Goal: Task Accomplishment & Management: Use online tool/utility

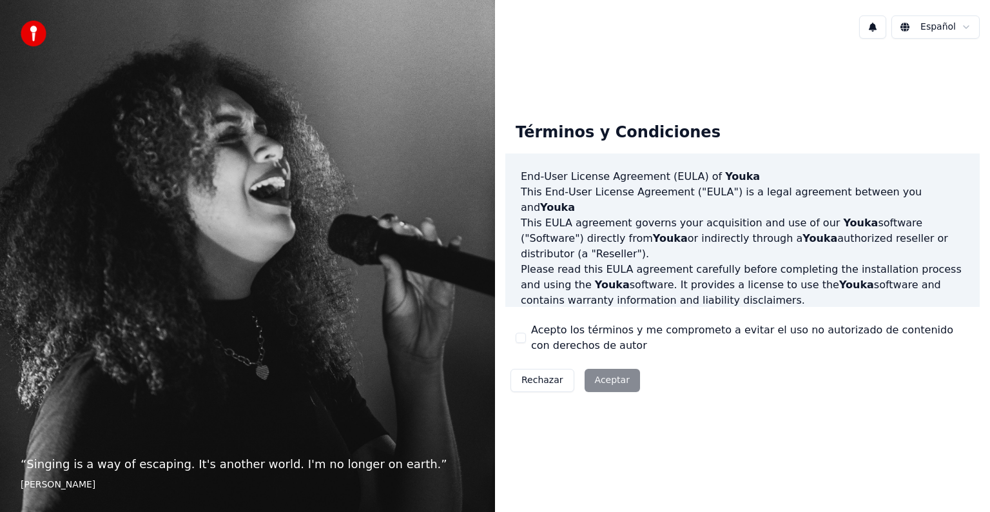
click at [609, 382] on div "Rechazar Aceptar" at bounding box center [576, 381] width 140 height 34
click at [616, 379] on div "Rechazar Aceptar" at bounding box center [576, 381] width 140 height 34
click at [613, 376] on div "Rechazar Aceptar" at bounding box center [576, 381] width 140 height 34
click at [613, 379] on div "Rechazar Aceptar" at bounding box center [576, 381] width 140 height 34
click at [526, 338] on div "Acepto los términos y me comprometo a evitar el uso no autorizado de contenido …" at bounding box center [743, 337] width 454 height 31
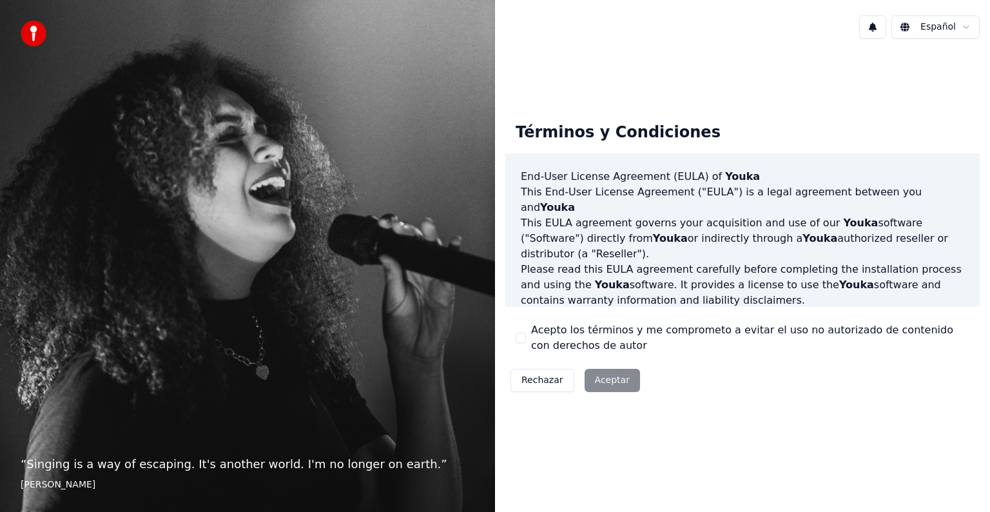
click at [524, 335] on button "Acepto los términos y me comprometo a evitar el uso no autorizado de contenido …" at bounding box center [521, 338] width 10 height 10
click at [606, 381] on button "Aceptar" at bounding box center [612, 380] width 55 height 23
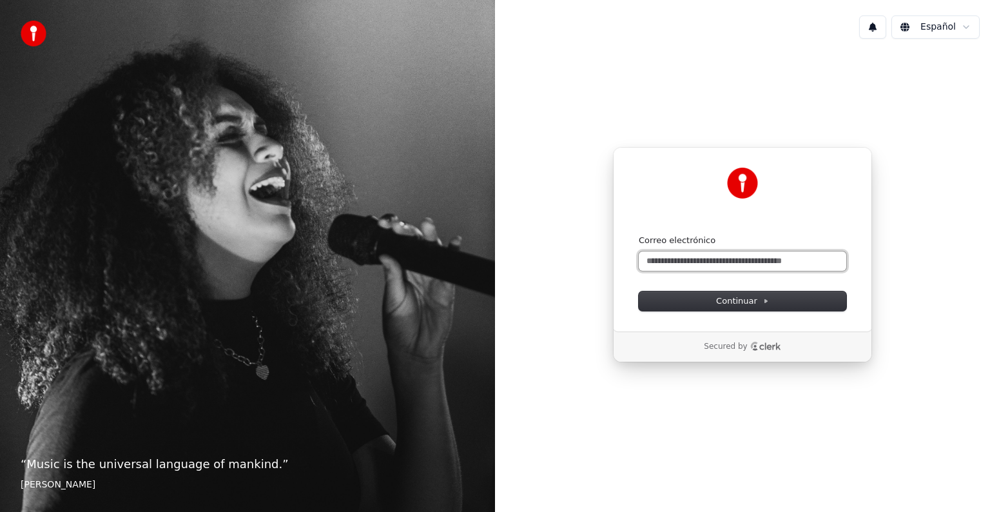
click at [719, 261] on input "Correo electrónico" at bounding box center [743, 260] width 208 height 19
drag, startPoint x: 679, startPoint y: 263, endPoint x: 593, endPoint y: 257, distance: 86.0
click at [593, 257] on div "Continuar con Google o Correo electrónico ** Continuar Secured by" at bounding box center [742, 254] width 495 height 411
click at [720, 263] on input "********" at bounding box center [743, 260] width 208 height 19
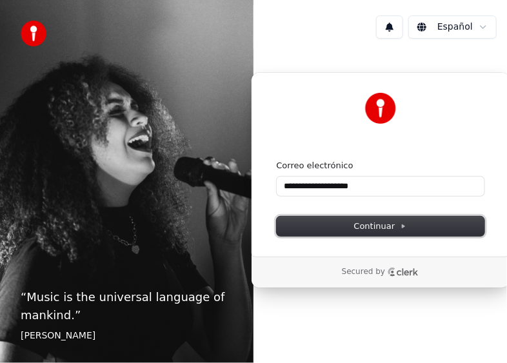
click at [386, 224] on span "Continuar" at bounding box center [380, 227] width 53 height 12
type input "**********"
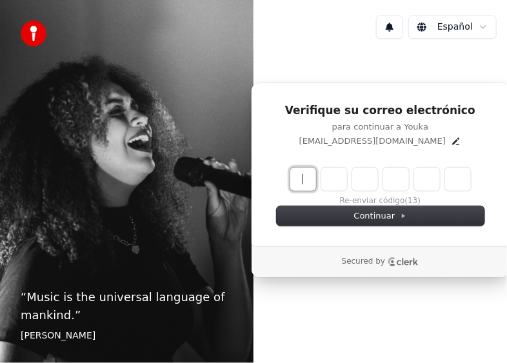
click at [297, 175] on input "Enter verification code" at bounding box center [393, 179] width 206 height 23
type input "******"
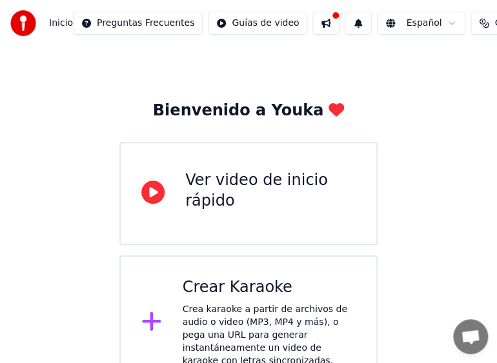
scroll to position [36, 0]
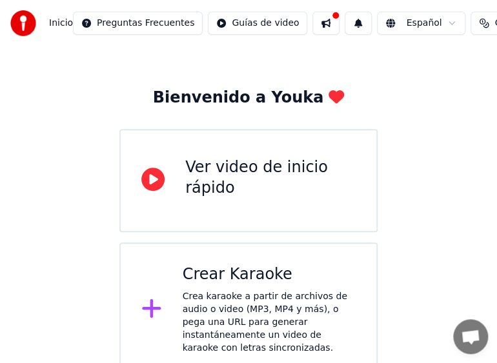
click at [148, 179] on icon at bounding box center [152, 179] width 23 height 23
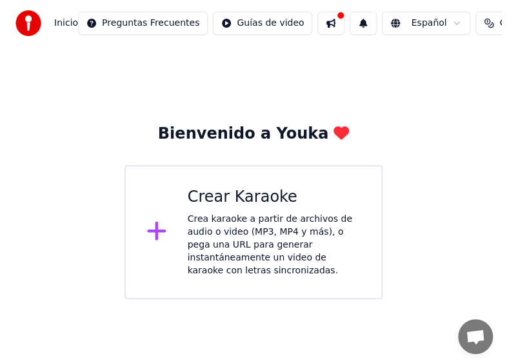
scroll to position [0, 0]
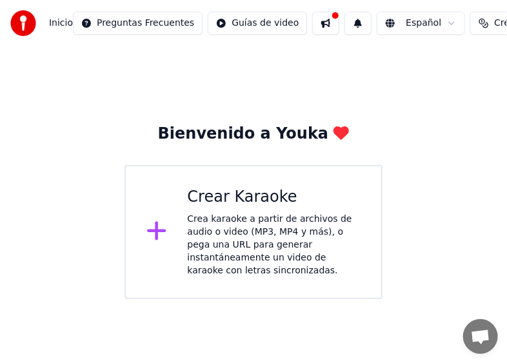
click at [250, 235] on div "Crea karaoke a partir de archivos de audio o video (MP3, MP4 y más), o pega una…" at bounding box center [274, 245] width 173 height 64
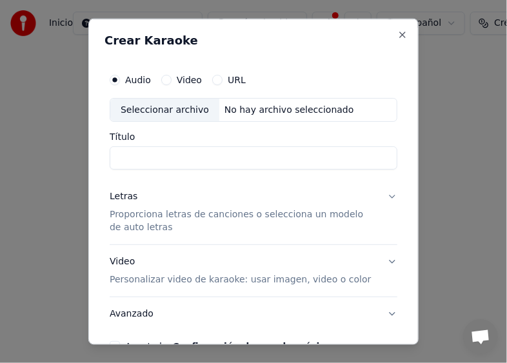
click at [186, 79] on label "Video" at bounding box center [189, 79] width 25 height 9
click at [172, 79] on button "Video" at bounding box center [166, 79] width 10 height 10
click at [236, 79] on label "URL" at bounding box center [237, 79] width 18 height 9
click at [222, 79] on button "URL" at bounding box center [217, 79] width 10 height 10
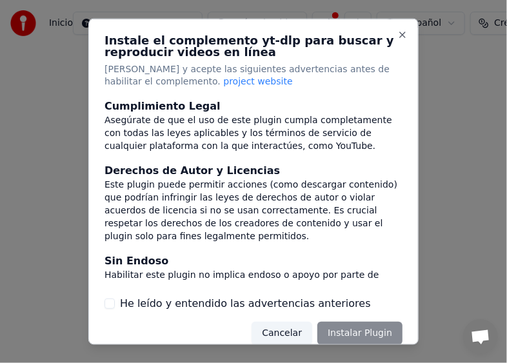
click at [223, 78] on span "project website" at bounding box center [257, 81] width 69 height 10
click at [397, 36] on button "Close" at bounding box center [402, 34] width 10 height 10
click at [397, 34] on button "Close" at bounding box center [402, 34] width 10 height 10
click at [339, 336] on div "Cancelar Instalar Plugin" at bounding box center [326, 333] width 151 height 23
click at [346, 333] on div "Cancelar Instalar Plugin" at bounding box center [326, 333] width 151 height 23
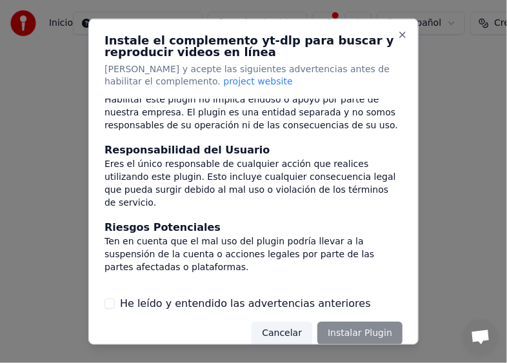
scroll to position [221, 0]
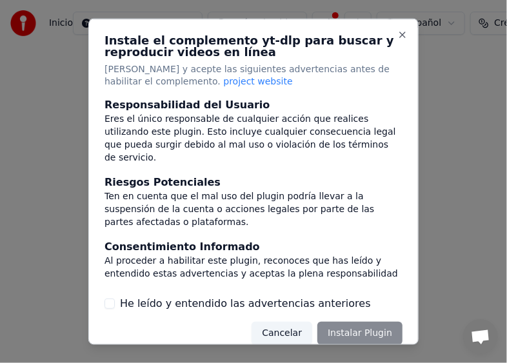
click at [355, 333] on div "Cancelar Instalar Plugin" at bounding box center [326, 333] width 151 height 23
click at [107, 308] on button "He leído y entendido las advertencias anteriores" at bounding box center [109, 304] width 10 height 10
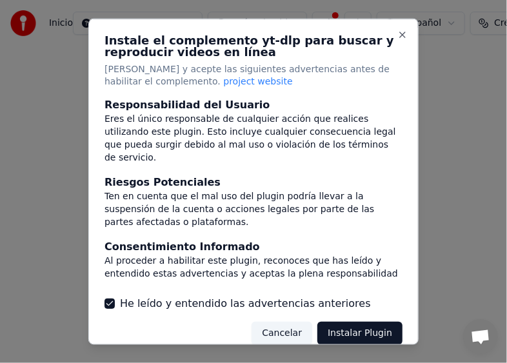
click at [351, 334] on button "Instalar Plugin" at bounding box center [359, 333] width 85 height 23
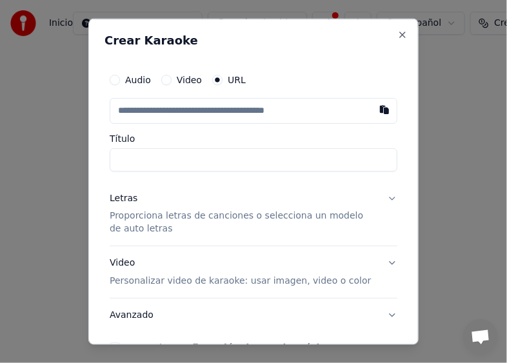
click at [196, 106] on input "text" at bounding box center [254, 110] width 288 height 26
paste input "**********"
type input "**********"
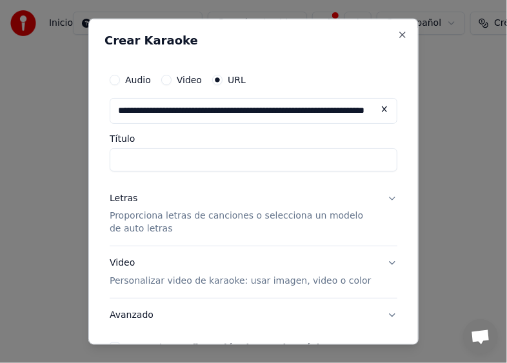
scroll to position [0, 94]
type input "**********"
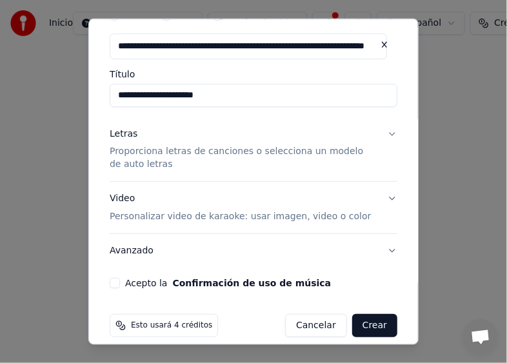
scroll to position [77, 0]
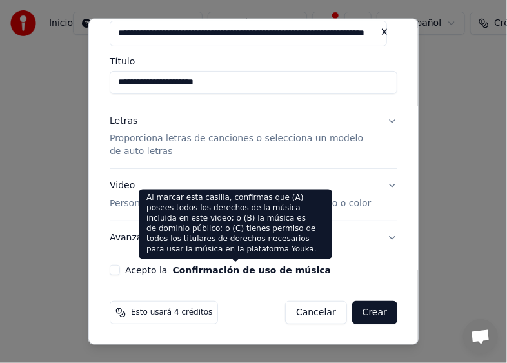
type input "**********"
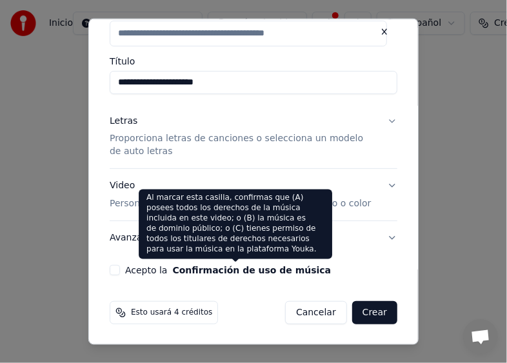
scroll to position [0, 0]
click at [225, 270] on button "Confirmación de uso de música" at bounding box center [252, 270] width 159 height 9
type input "**********"
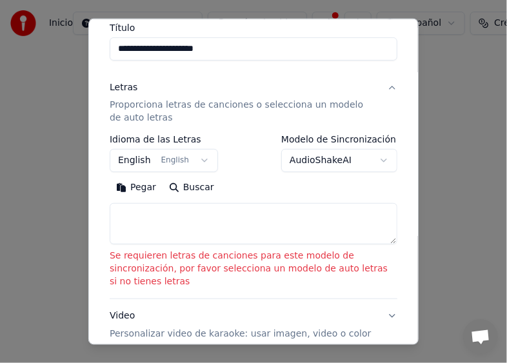
scroll to position [129, 0]
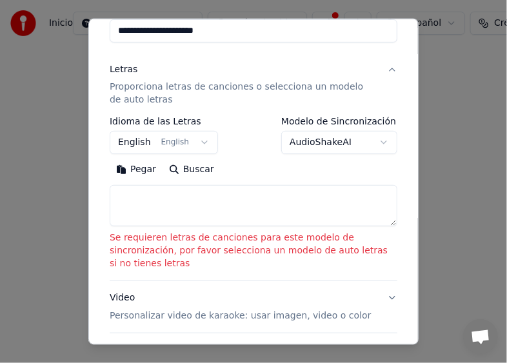
click at [195, 141] on button "English English" at bounding box center [164, 142] width 108 height 23
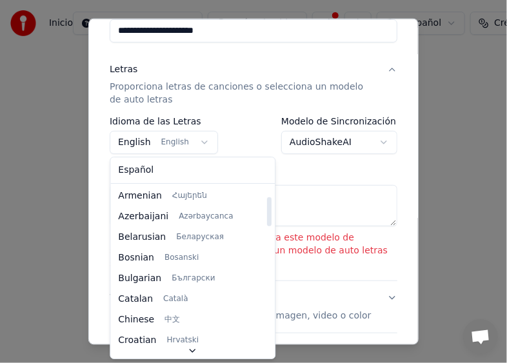
scroll to position [64, 0]
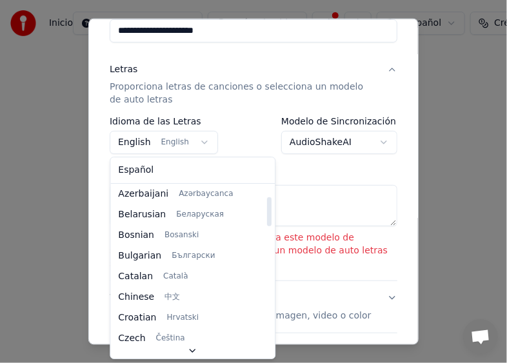
select select "**"
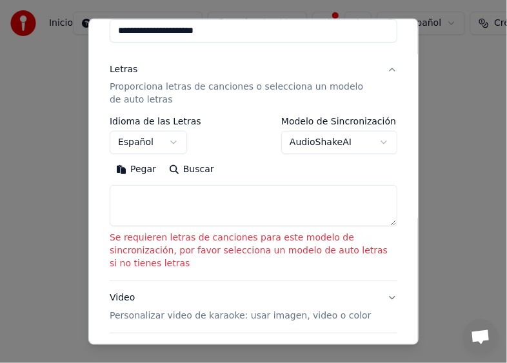
click at [370, 142] on body "**********" at bounding box center [253, 149] width 507 height 299
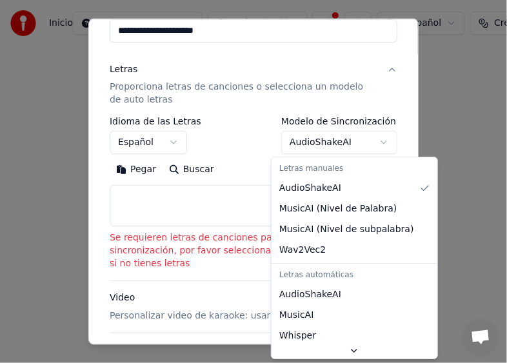
select select "**********"
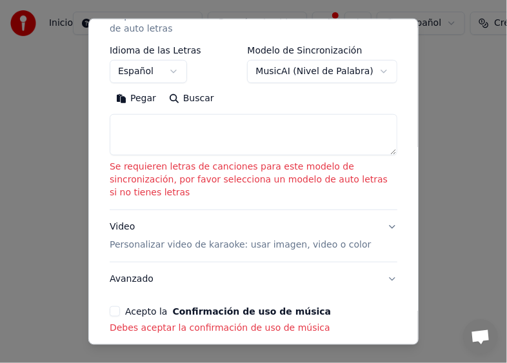
scroll to position [181, 0]
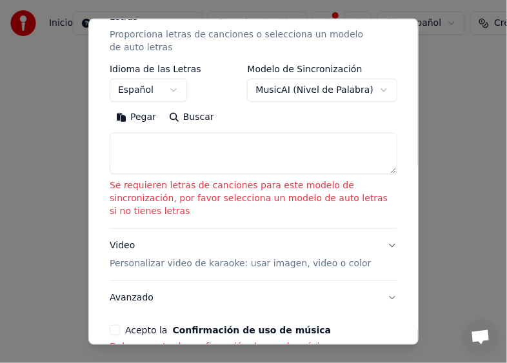
click at [181, 116] on button "Buscar" at bounding box center [191, 117] width 58 height 21
type textarea "**********"
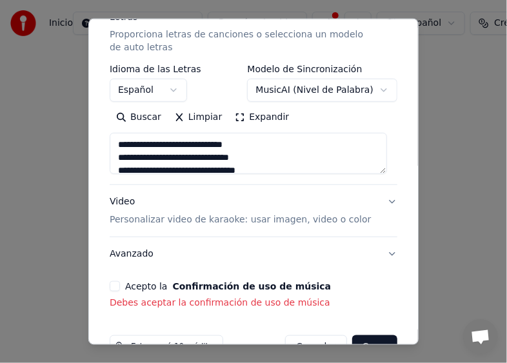
click at [250, 219] on p "Personalizar video de karaoke: usar imagen, video o color" at bounding box center [240, 219] width 261 height 13
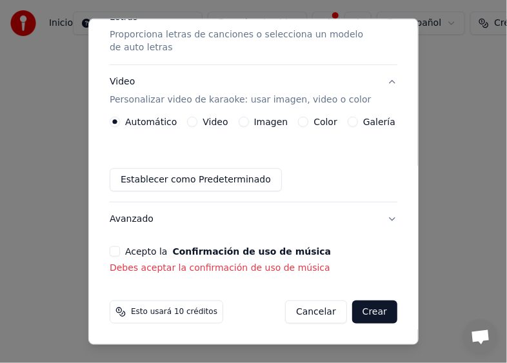
scroll to position [181, 0]
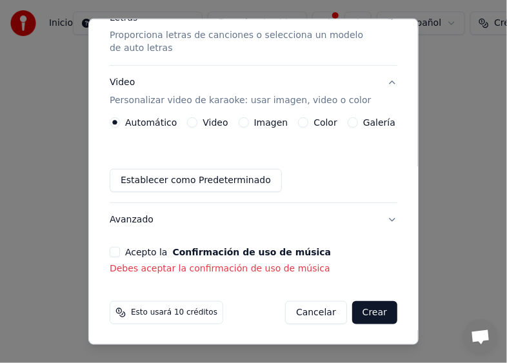
click at [380, 221] on button "Avanzado" at bounding box center [254, 220] width 288 height 34
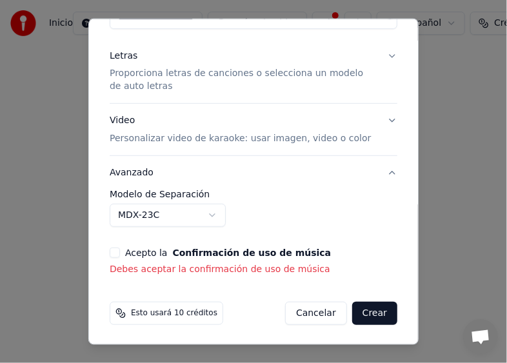
scroll to position [143, 0]
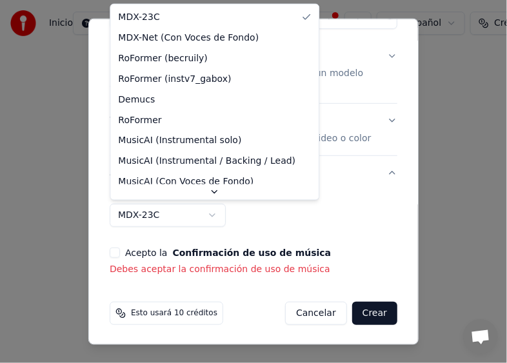
click at [212, 214] on body "**********" at bounding box center [253, 149] width 507 height 299
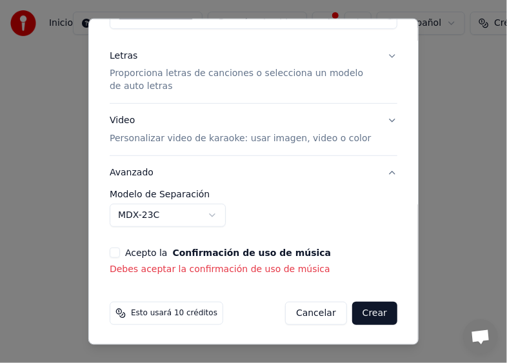
click at [212, 214] on body "**********" at bounding box center [253, 149] width 507 height 299
click at [119, 253] on button "Acepto la Confirmación de uso de música" at bounding box center [115, 253] width 10 height 10
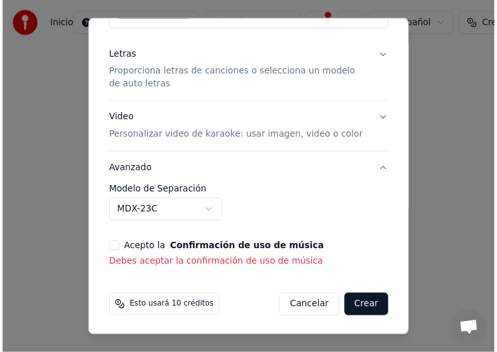
scroll to position [124, 0]
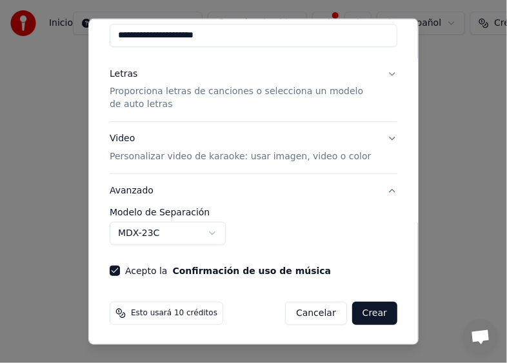
click at [374, 309] on button "Crear" at bounding box center [374, 313] width 45 height 23
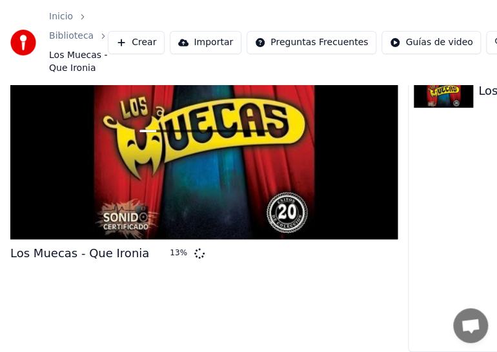
scroll to position [72, 0]
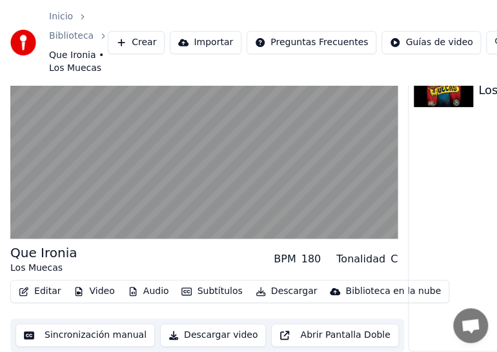
click at [277, 282] on button "Descargar" at bounding box center [286, 291] width 72 height 18
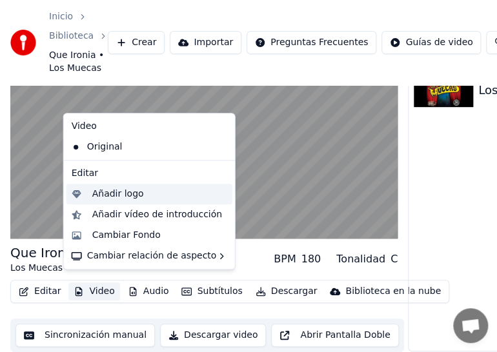
click at [115, 192] on div "Añadir logo" at bounding box center [118, 194] width 52 height 13
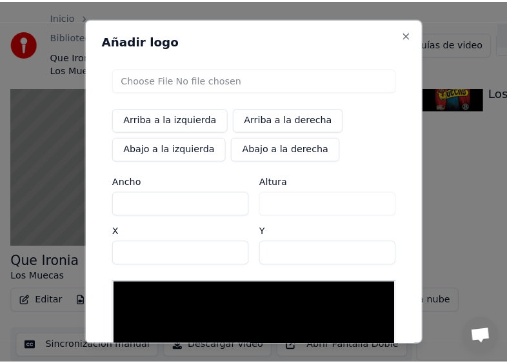
scroll to position [61, 0]
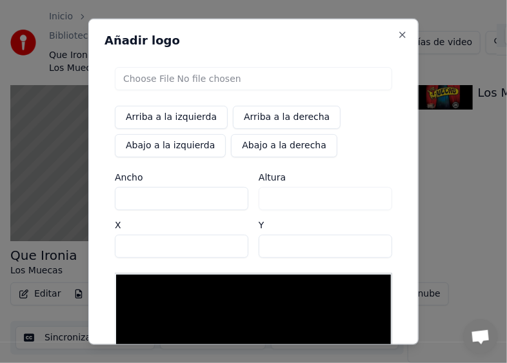
click at [289, 116] on button "Arriba a la derecha" at bounding box center [287, 116] width 108 height 23
type input "****"
click at [209, 80] on input "file" at bounding box center [253, 77] width 277 height 23
type input "**********"
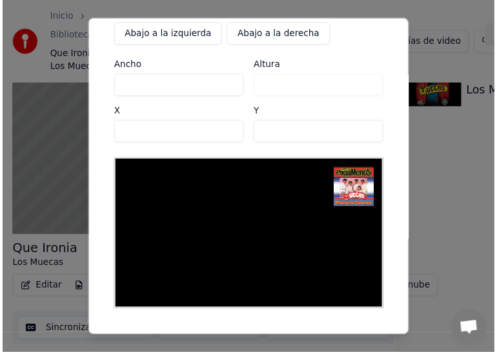
scroll to position [129, 0]
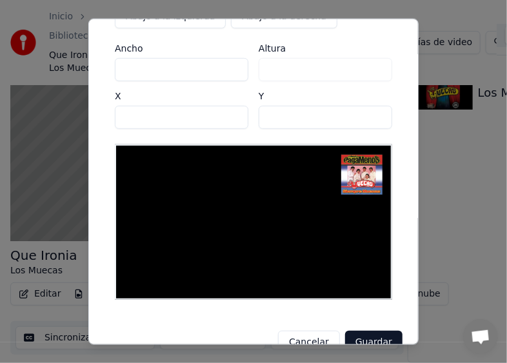
click at [366, 335] on button "Guardar" at bounding box center [373, 342] width 57 height 23
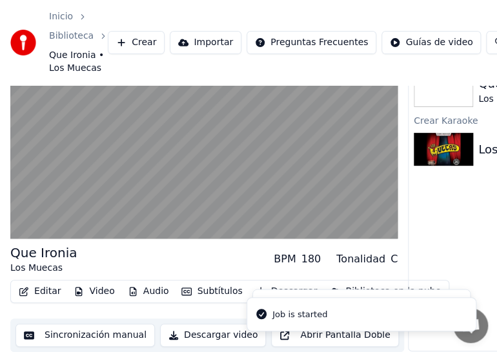
scroll to position [72, 0]
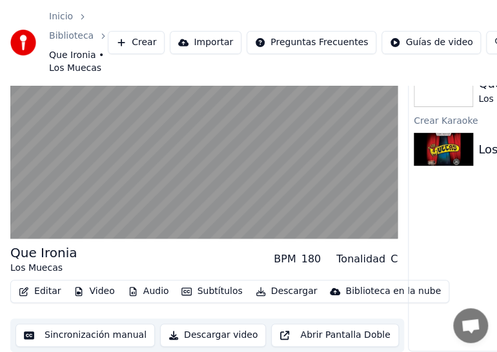
click at [195, 330] on button "Descargar video" at bounding box center [213, 335] width 106 height 23
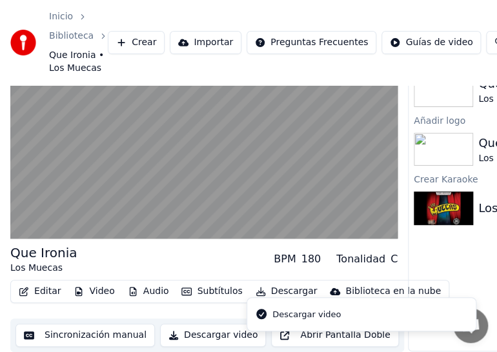
click at [304, 317] on div "Descargar video" at bounding box center [306, 314] width 68 height 13
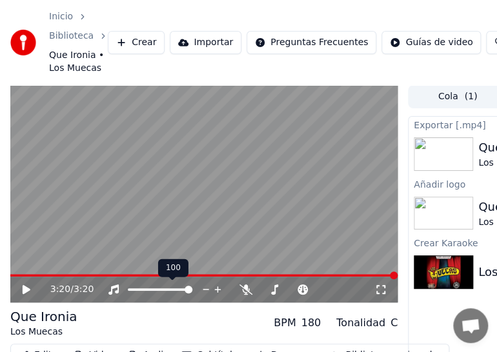
scroll to position [0, 0]
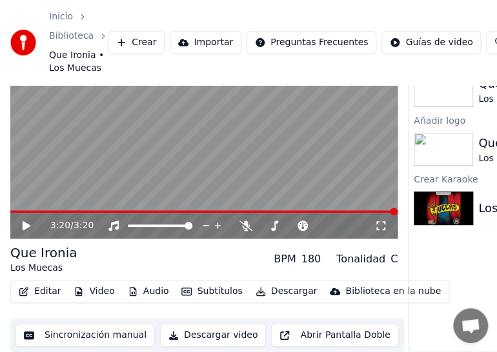
scroll to position [72, 0]
click at [162, 328] on button "Descargar video" at bounding box center [213, 335] width 106 height 23
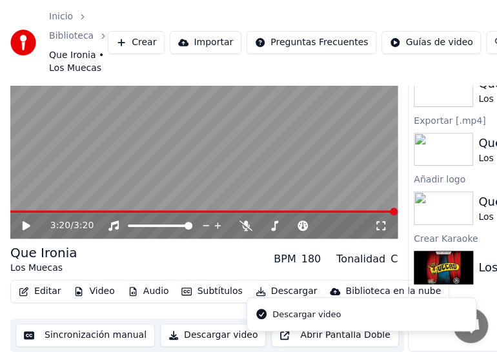
click at [261, 317] on icon "Notifications alt+T" at bounding box center [261, 314] width 10 height 10
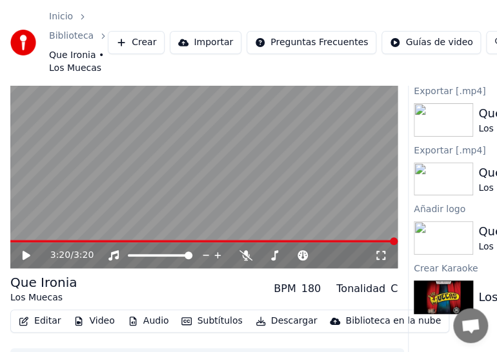
scroll to position [0, 0]
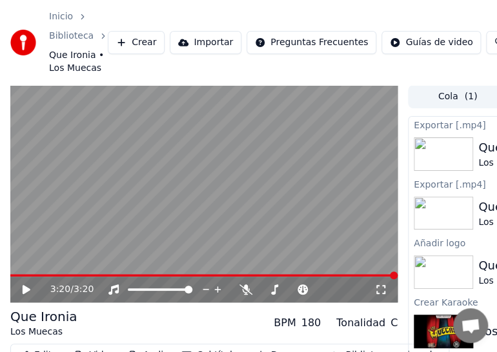
click at [83, 15] on icon "breadcrumb" at bounding box center [82, 16] width 9 height 9
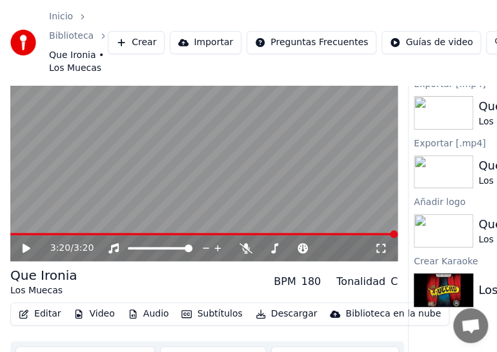
scroll to position [72, 0]
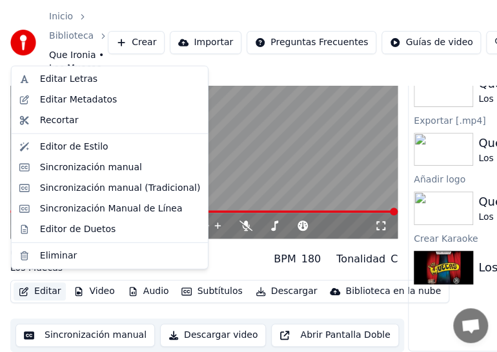
click at [52, 282] on button "Editar" at bounding box center [40, 291] width 52 height 18
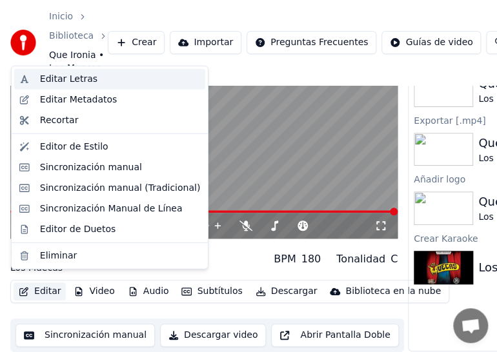
click at [73, 81] on div "Editar Letras" at bounding box center [68, 79] width 57 height 13
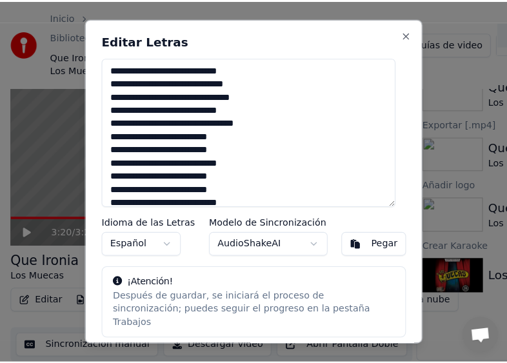
scroll to position [61, 0]
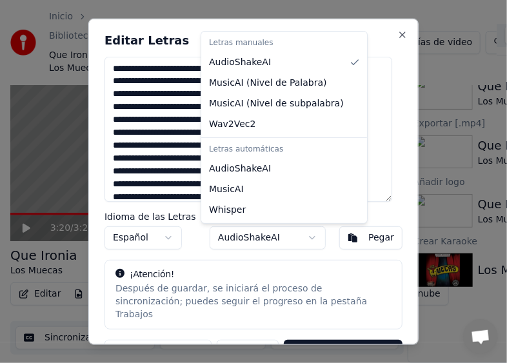
click at [302, 239] on body "Inicio Biblioteca Que Ironia • Los Muecas Crear Importar Preguntas Frecuentes G…" at bounding box center [248, 120] width 497 height 363
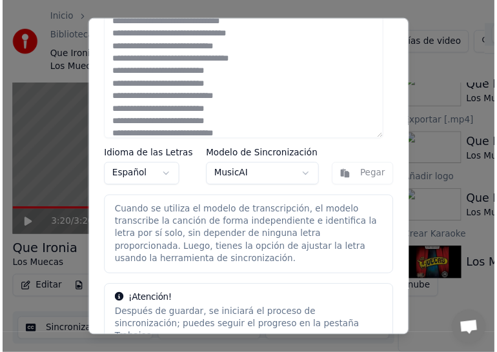
scroll to position [0, 0]
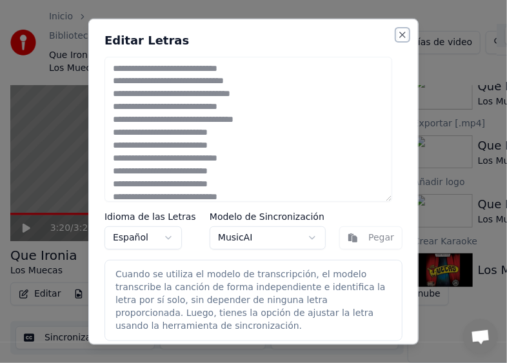
click at [397, 30] on button "Close" at bounding box center [402, 34] width 10 height 10
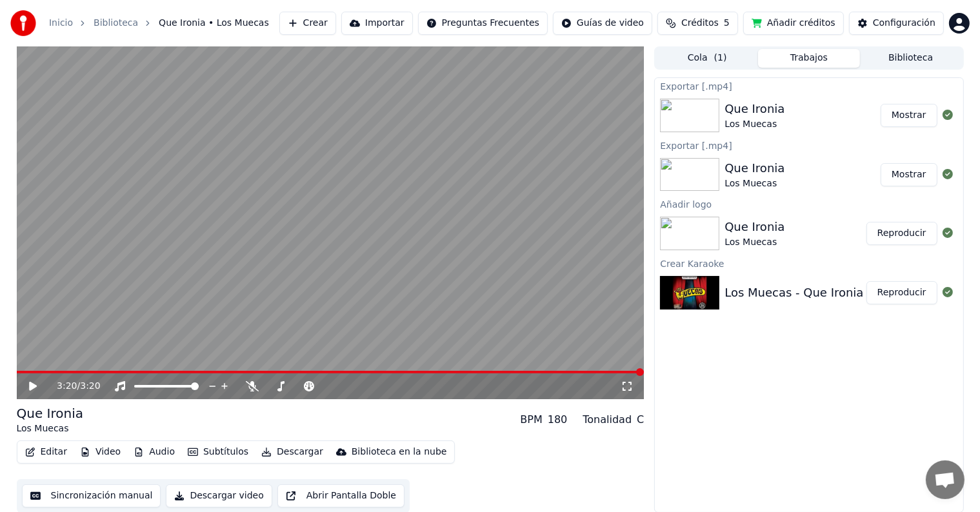
click at [506, 351] on div "Exportar [.mp4] Que Ironia Los Muecas Mostrar Exportar [.mp4] Que Ironia Los Mu…" at bounding box center [808, 294] width 309 height 435
click at [330, 21] on button "Crear" at bounding box center [307, 23] width 57 height 23
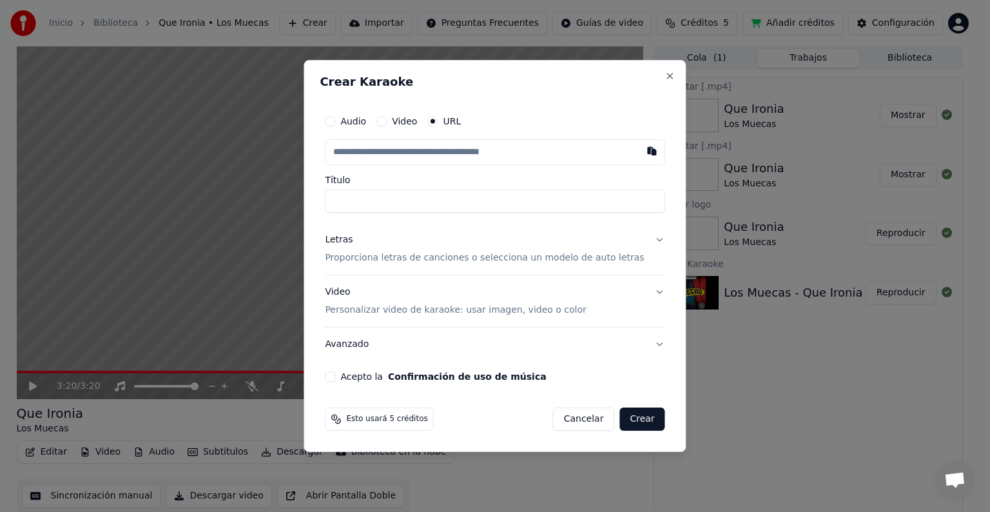
click at [461, 123] on label "URL" at bounding box center [452, 121] width 18 height 9
click at [438, 123] on button "URL" at bounding box center [433, 121] width 10 height 10
click at [438, 121] on button "URL" at bounding box center [433, 121] width 10 height 10
click at [421, 151] on input "text" at bounding box center [495, 152] width 340 height 26
paste input "**********"
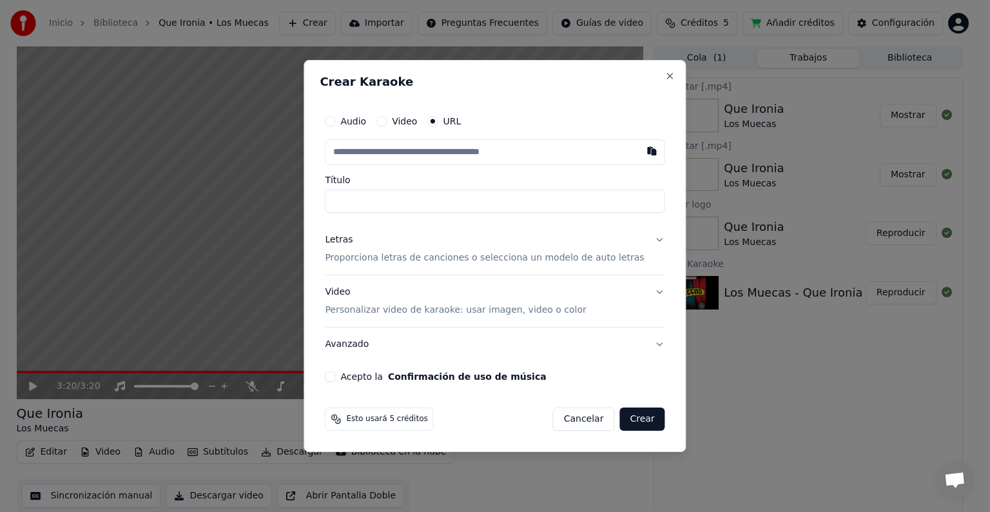
type input "**********"
click at [430, 202] on input "**********" at bounding box center [495, 201] width 340 height 23
click at [366, 120] on label "Audio" at bounding box center [353, 121] width 26 height 9
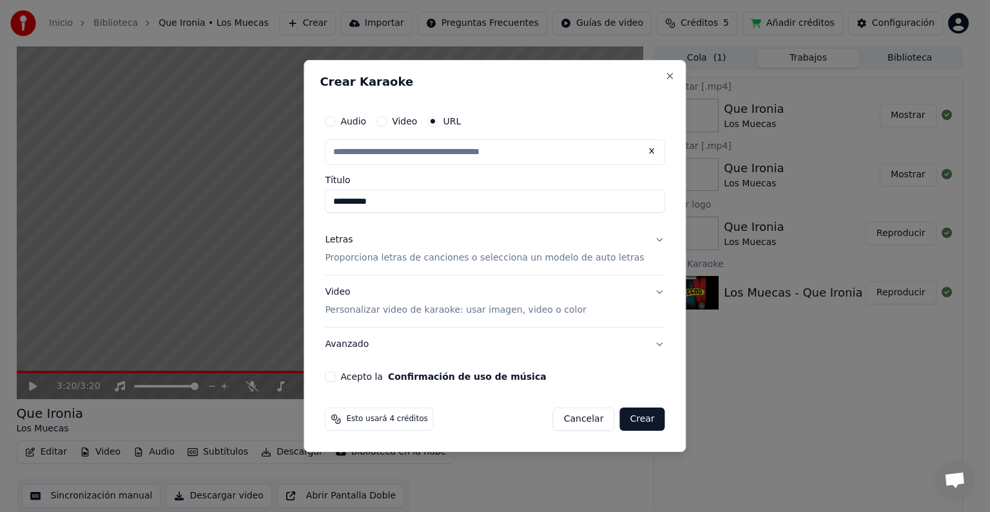
click at [335, 120] on button "Audio" at bounding box center [330, 121] width 10 height 10
click at [420, 154] on div "Seleccionar archivo" at bounding box center [380, 152] width 109 height 23
type input "*********"
click at [506, 239] on button "Letras Proporciona letras de canciones o selecciona un modelo de auto letras" at bounding box center [495, 248] width 340 height 52
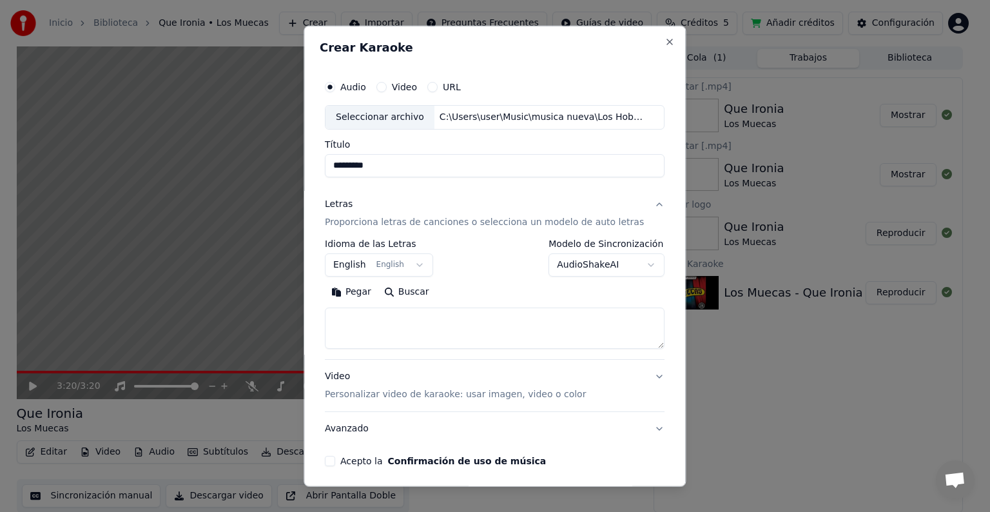
click at [348, 314] on textarea at bounding box center [495, 328] width 340 height 41
paste textarea "**********"
type textarea "**********"
click at [370, 289] on button "Buscar" at bounding box center [354, 292] width 58 height 21
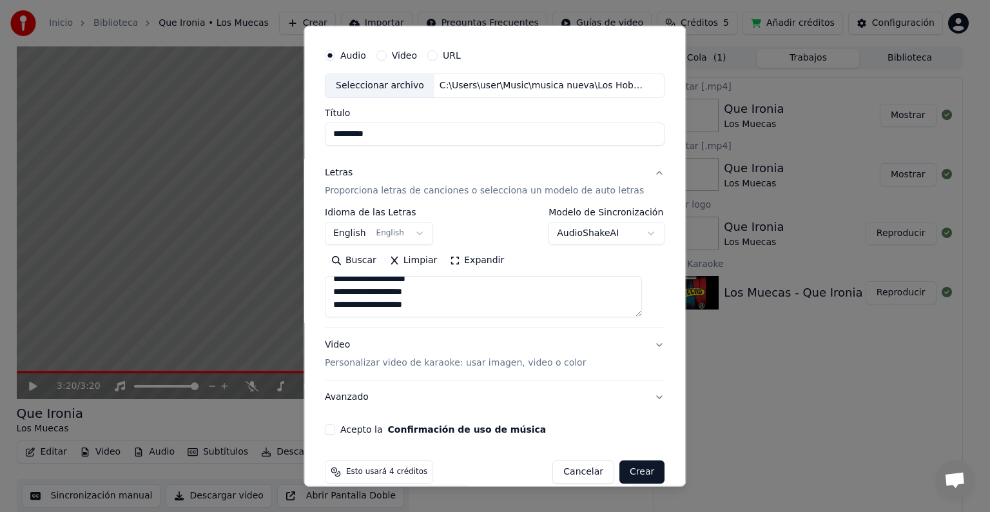
scroll to position [49, 0]
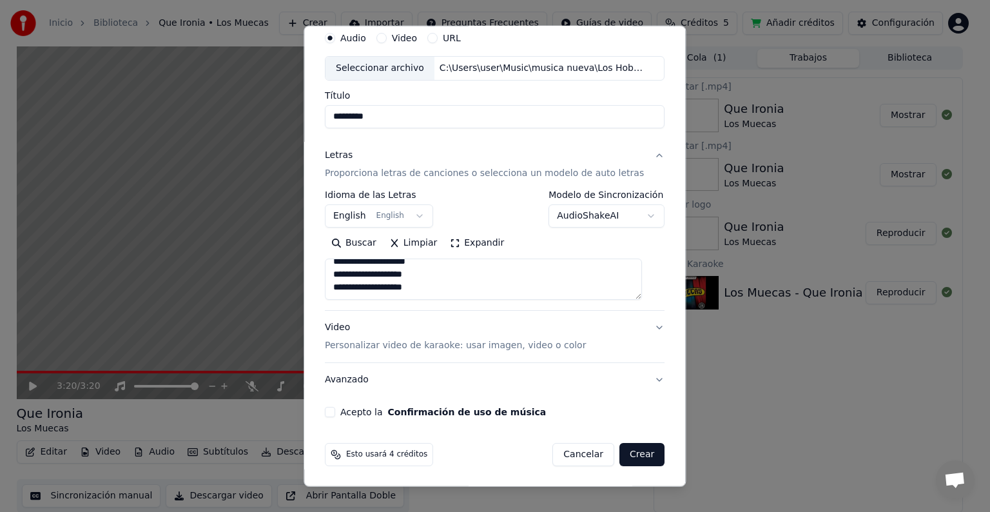
click at [364, 362] on button "Avanzado" at bounding box center [495, 380] width 340 height 34
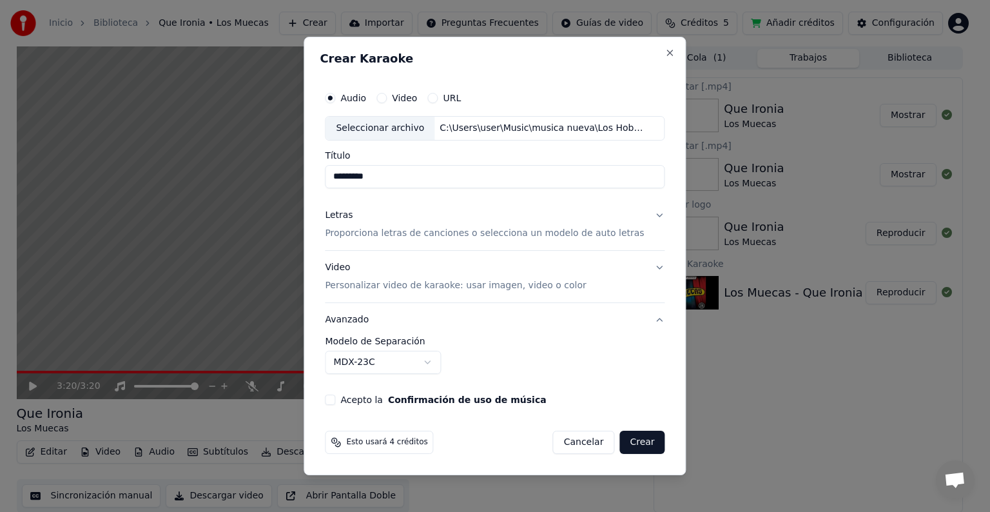
click at [506, 288] on p "Personalizar video de karaoke: usar imagen, video o color" at bounding box center [455, 285] width 261 height 13
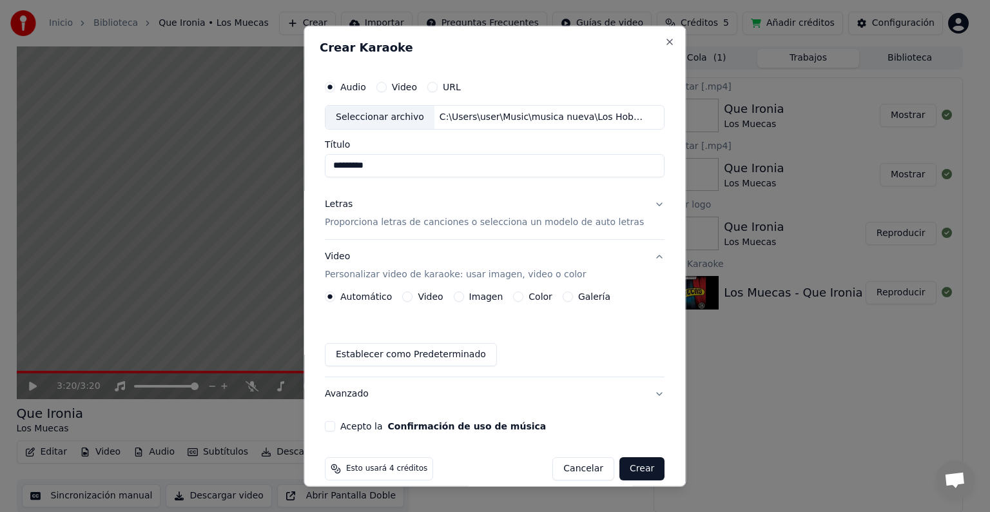
click at [483, 299] on label "Imagen" at bounding box center [486, 296] width 34 height 9
click at [464, 299] on button "Imagen" at bounding box center [459, 296] width 10 height 10
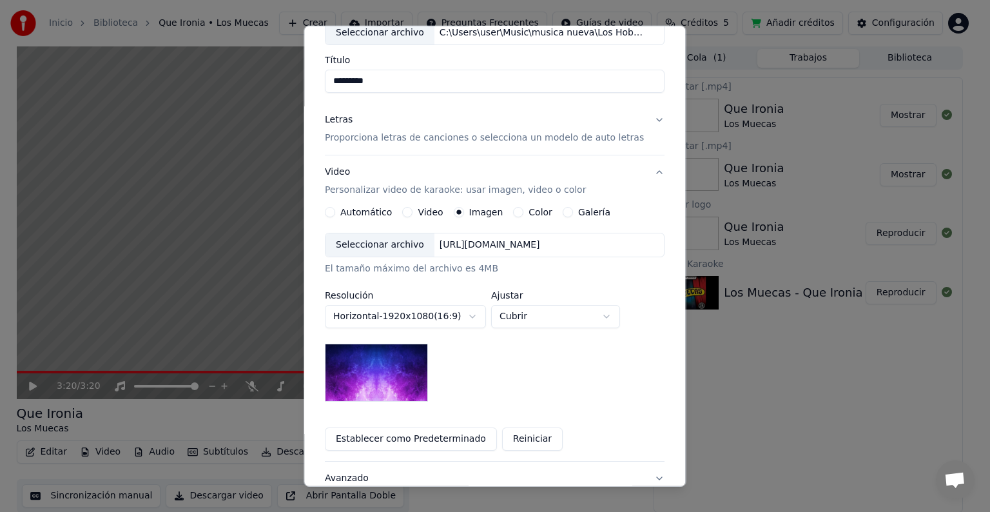
scroll to position [129, 0]
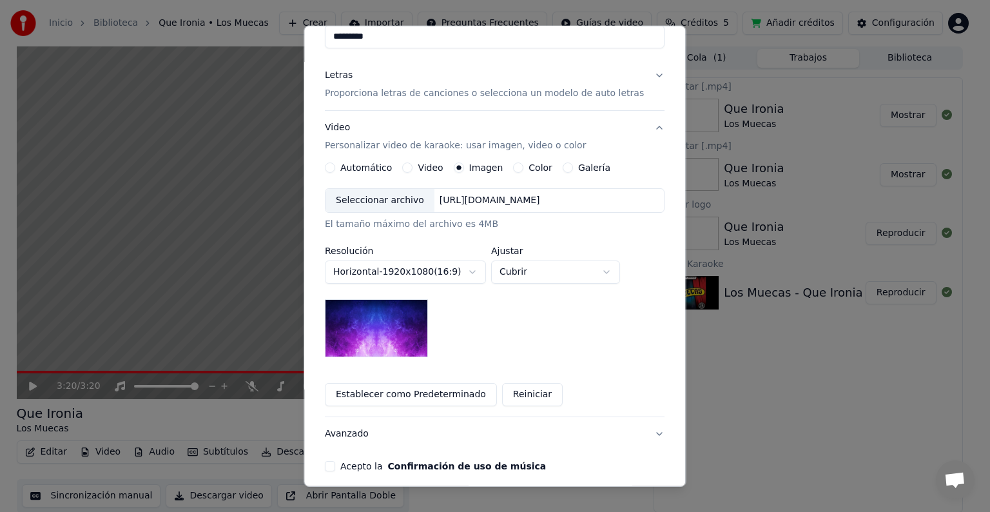
click at [506, 166] on label "Color" at bounding box center [541, 167] width 24 height 9
click at [506, 166] on button "Color" at bounding box center [519, 167] width 10 height 10
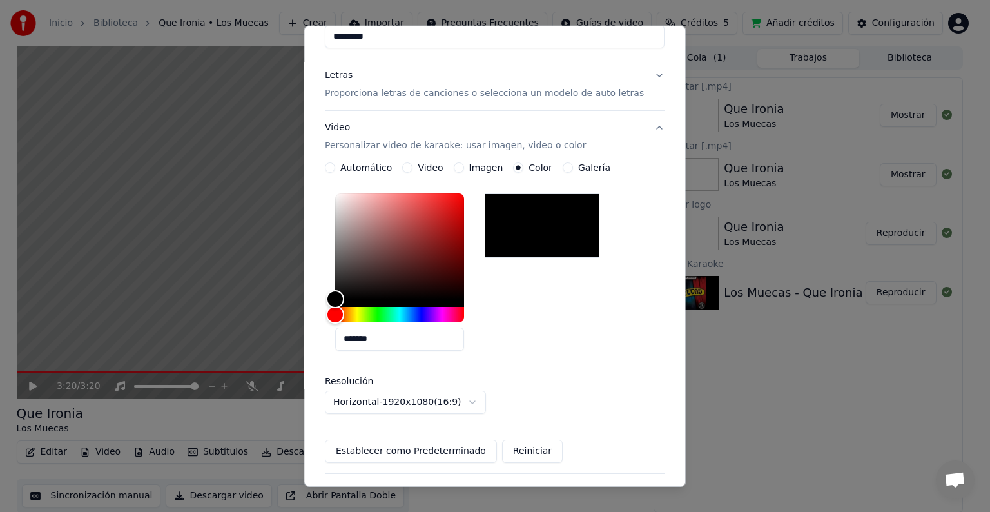
click at [489, 167] on label "Imagen" at bounding box center [486, 167] width 34 height 9
click at [464, 167] on button "Imagen" at bounding box center [459, 167] width 10 height 10
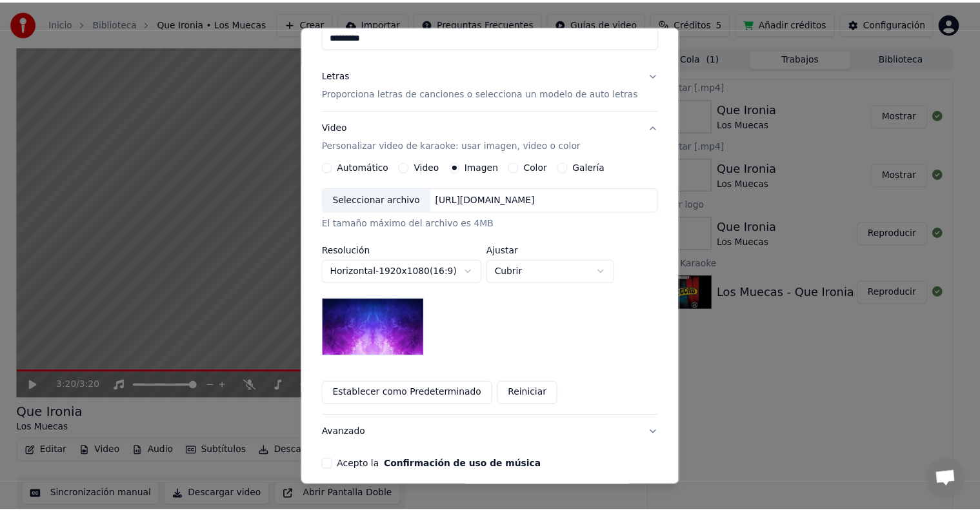
scroll to position [183, 0]
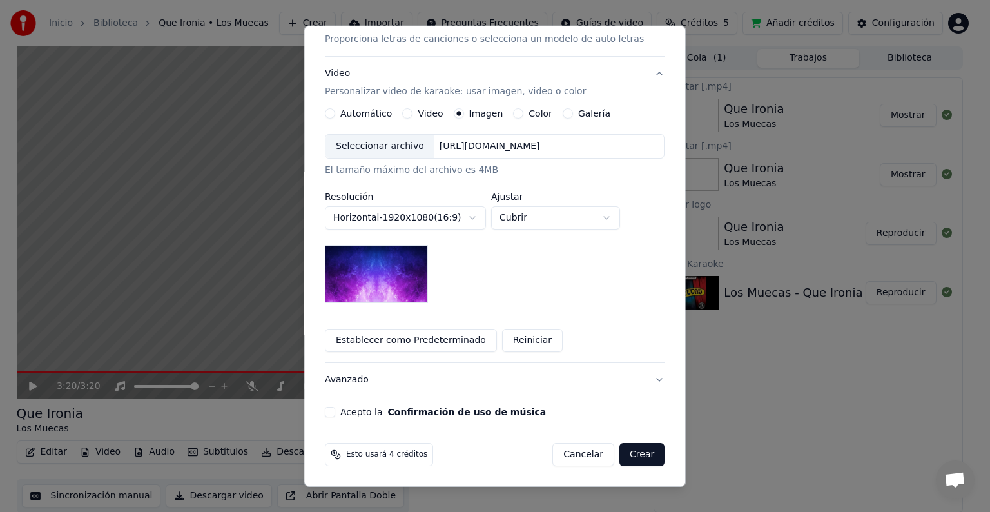
click at [353, 362] on label "Acepto la Confirmación de uso de música" at bounding box center [443, 412] width 206 height 9
click at [335, 362] on button "Acepto la Confirmación de uso de música" at bounding box center [330, 412] width 10 height 10
click at [506, 362] on button "Crear" at bounding box center [642, 454] width 45 height 23
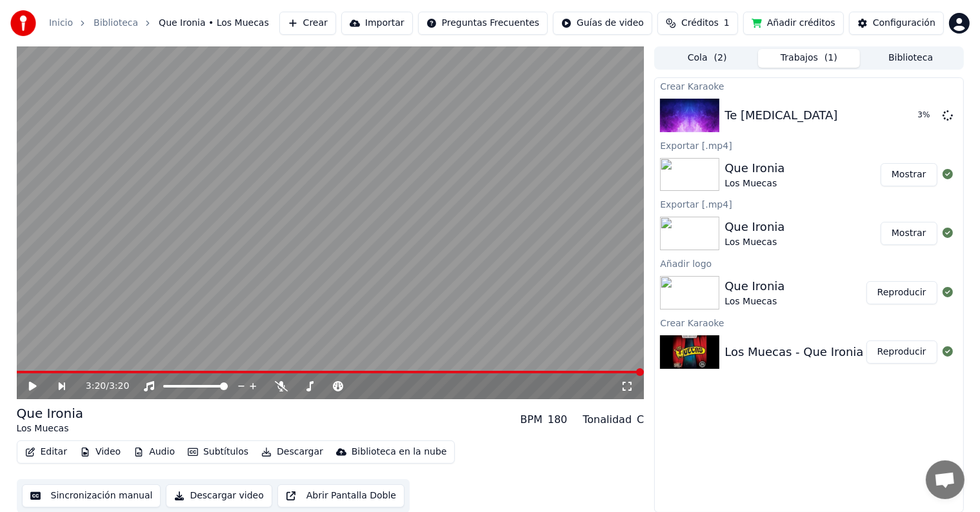
scroll to position [1, 0]
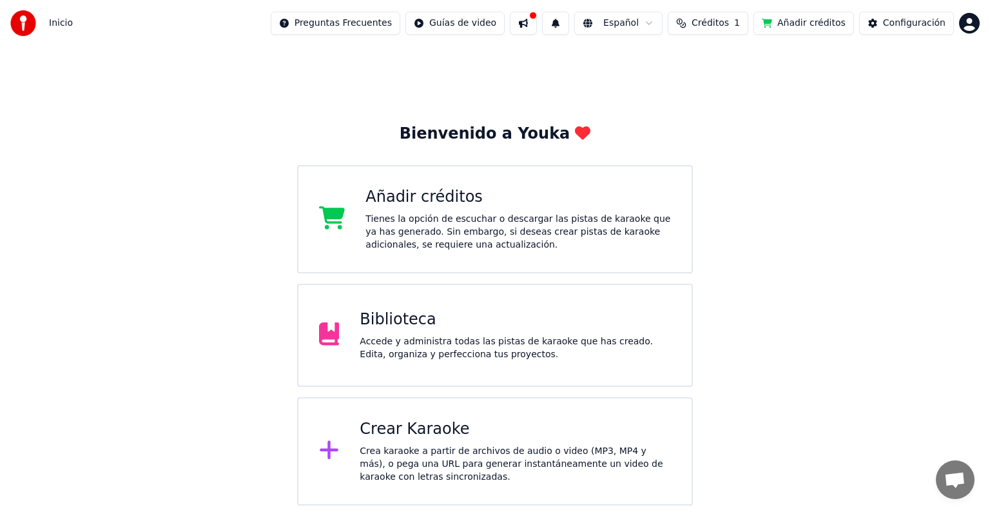
click at [380, 439] on div "Crear Karaoke Crea karaoke a partir de archivos de audio o video (MP3, MP4 y má…" at bounding box center [515, 451] width 311 height 64
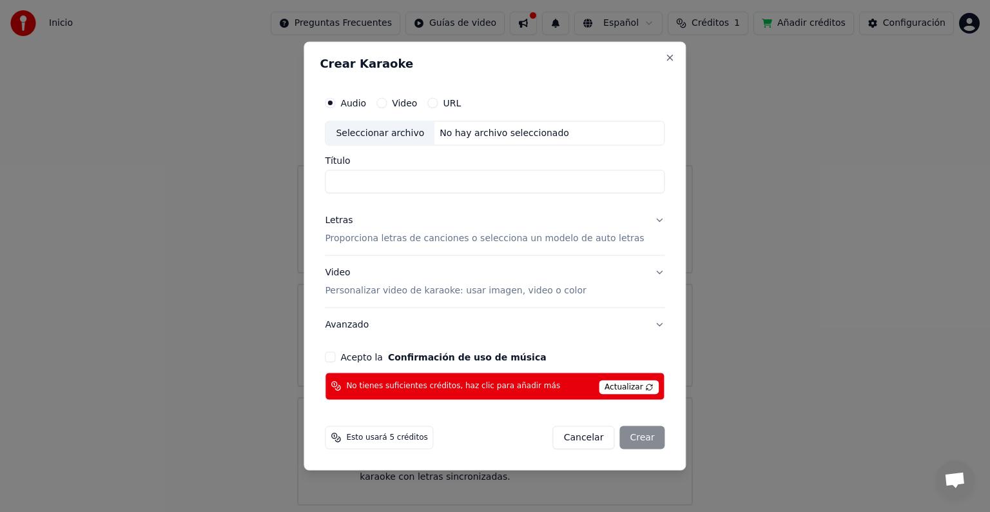
click at [366, 99] on label "Audio" at bounding box center [353, 103] width 26 height 9
click at [335, 99] on button "Audio" at bounding box center [330, 103] width 10 height 10
click at [420, 135] on div "Seleccionar archivo" at bounding box center [380, 133] width 109 height 23
type input "*********"
click at [442, 241] on p "Proporciona letras de canciones o selecciona un modelo de auto letras" at bounding box center [484, 238] width 319 height 13
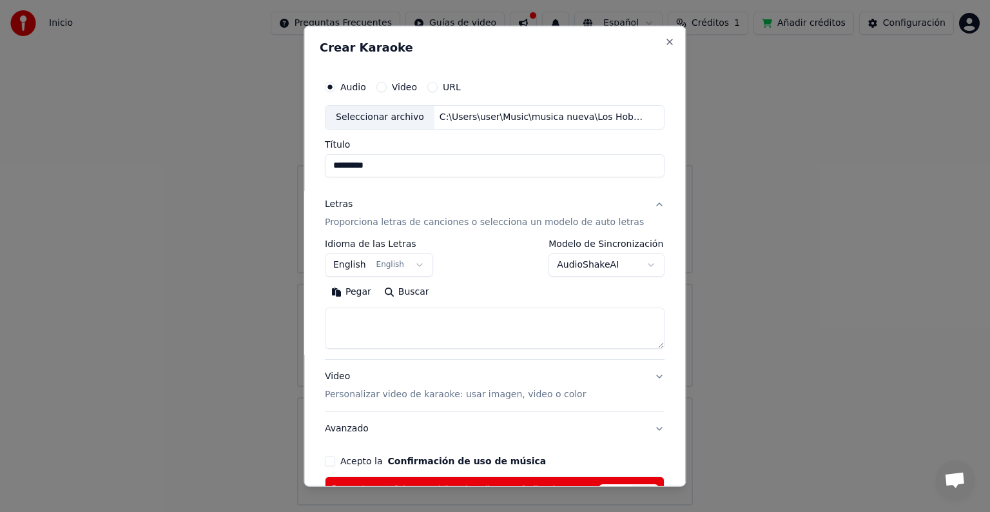
click at [367, 319] on textarea at bounding box center [495, 328] width 340 height 41
click at [419, 266] on body "**********" at bounding box center [495, 253] width 990 height 506
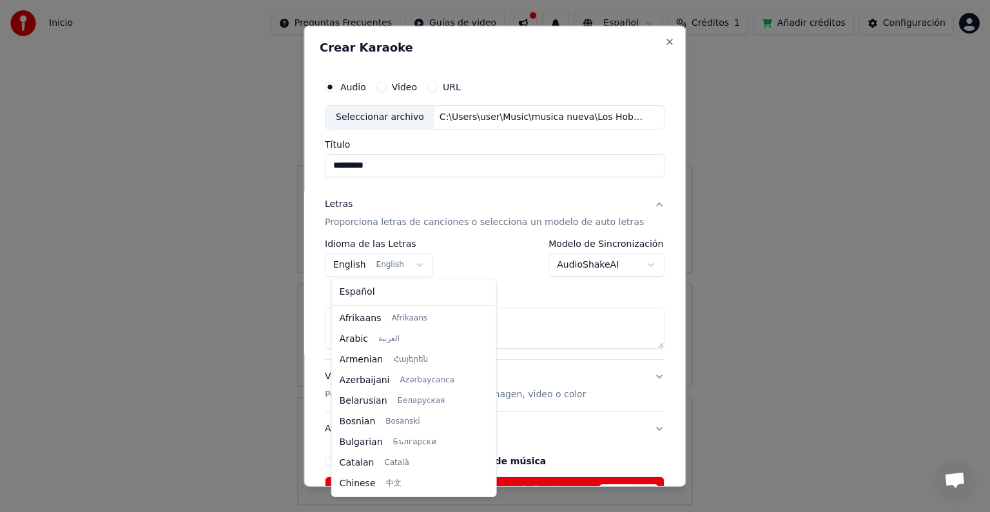
scroll to position [103, 0]
select select "**"
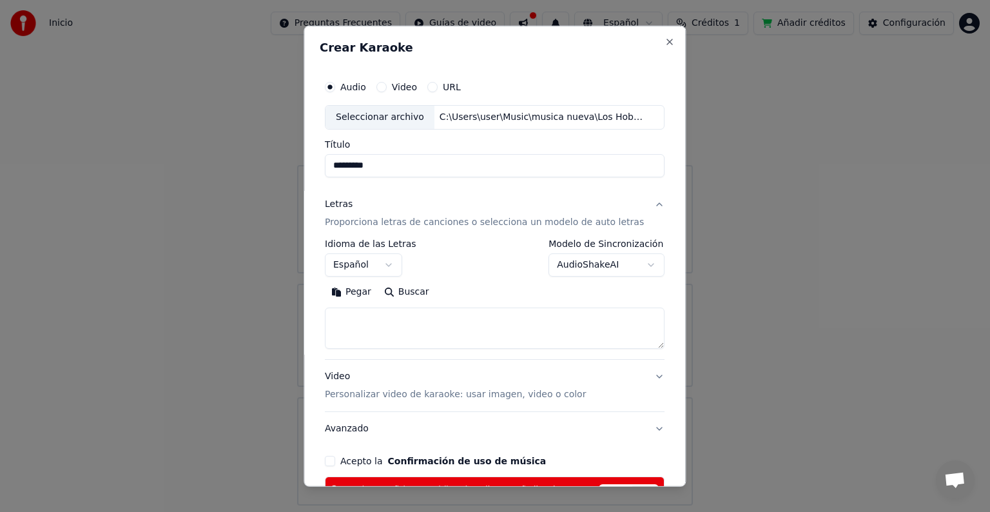
click at [353, 317] on textarea at bounding box center [495, 328] width 340 height 41
paste textarea "**********"
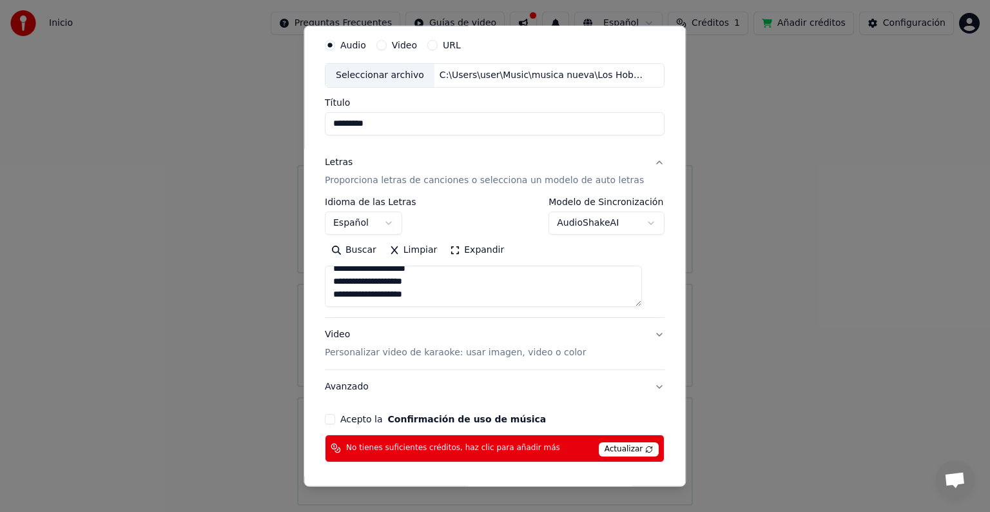
scroll to position [64, 0]
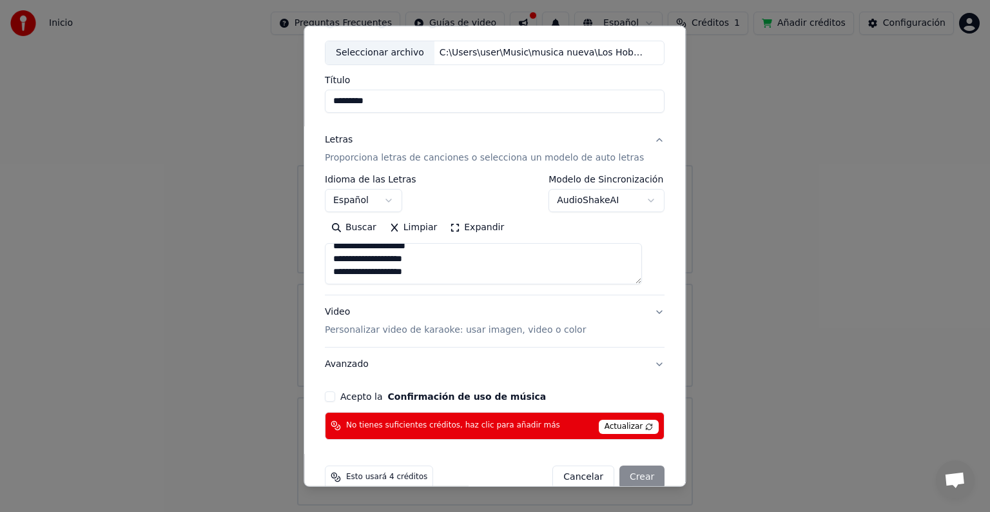
type textarea "**********"
click at [475, 330] on p "Personalizar video de karaoke: usar imagen, video o color" at bounding box center [455, 330] width 261 height 13
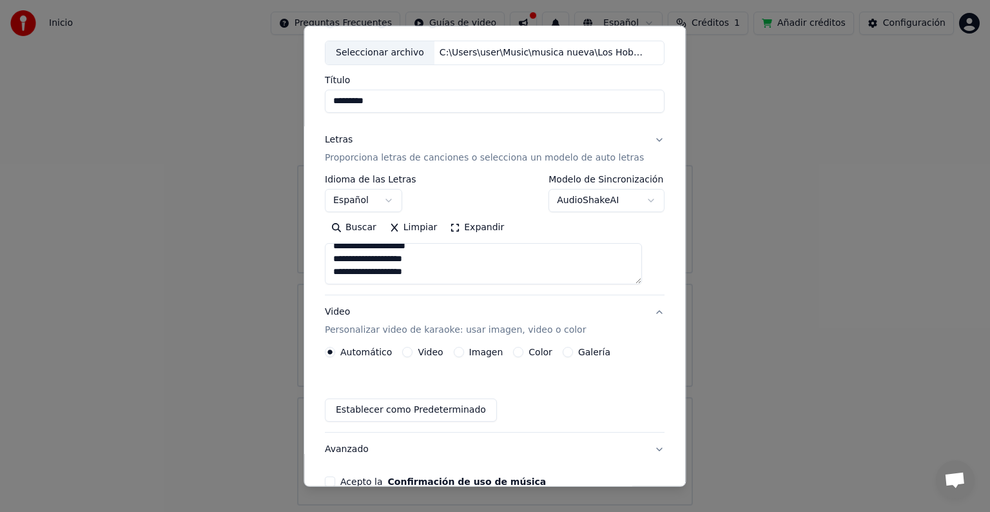
scroll to position [52, 0]
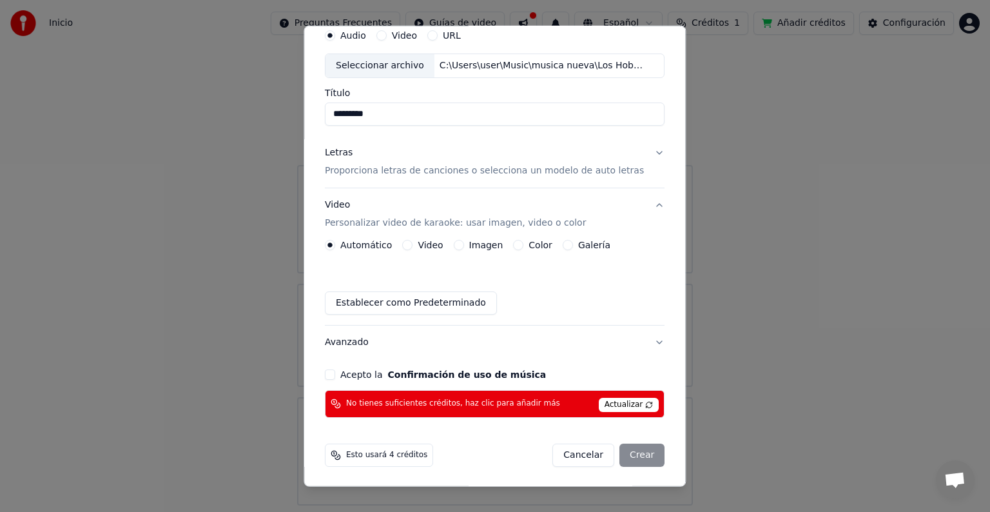
click at [488, 245] on label "Imagen" at bounding box center [486, 245] width 34 height 9
click at [464, 245] on button "Imagen" at bounding box center [459, 245] width 10 height 10
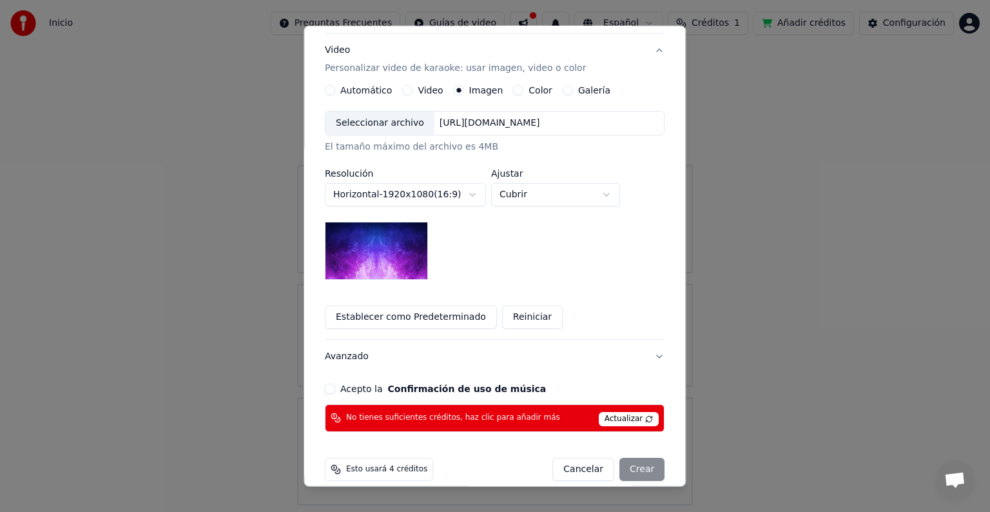
scroll to position [220, 0]
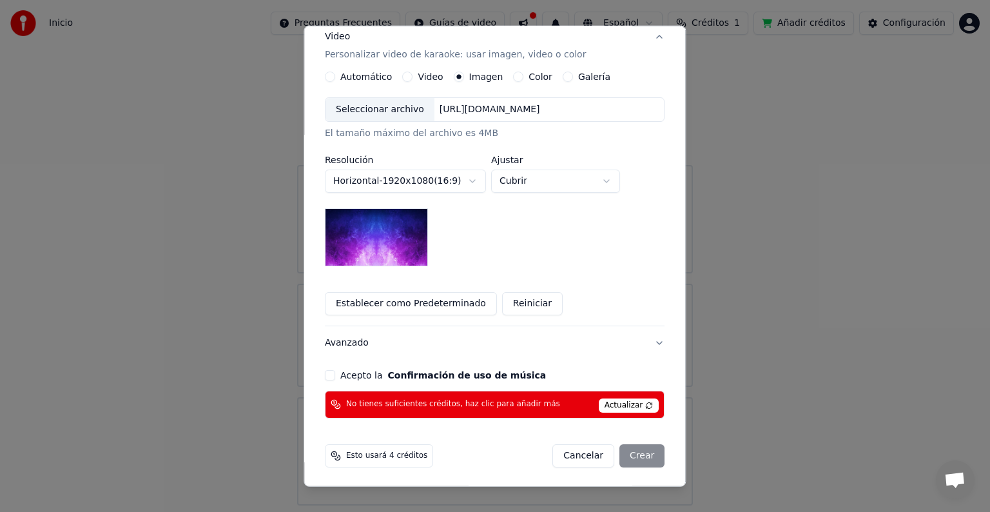
click at [335, 376] on button "Acepto la Confirmación de uso de música" at bounding box center [330, 375] width 10 height 10
click at [632, 450] on div "Cancelar Crear" at bounding box center [609, 455] width 112 height 23
click at [628, 456] on div "Cancelar Crear" at bounding box center [609, 455] width 112 height 23
click at [611, 402] on span "Actualizar" at bounding box center [629, 406] width 61 height 14
click at [616, 405] on span "Actualizar" at bounding box center [629, 406] width 61 height 14
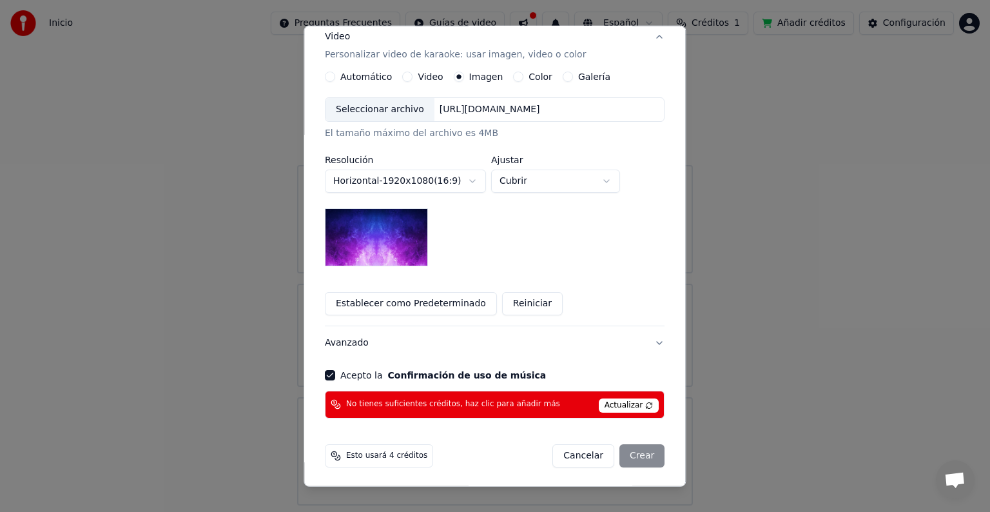
click at [339, 451] on icon at bounding box center [336, 456] width 10 height 10
click at [636, 466] on div "Esto usará 4 créditos Cancelar Crear" at bounding box center [495, 456] width 350 height 34
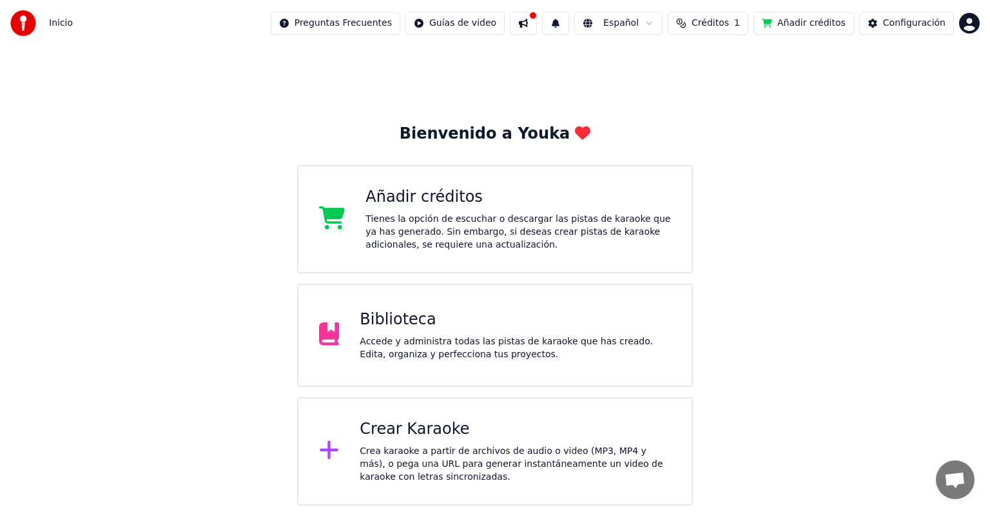
click at [409, 217] on div "Tienes la opción de escuchar o descargar las pistas de karaoke que ya has gener…" at bounding box center [519, 232] width 306 height 39
click at [417, 339] on div "Accede y administra todas las pistas de karaoke que has creado. Edita, organiza…" at bounding box center [515, 348] width 311 height 26
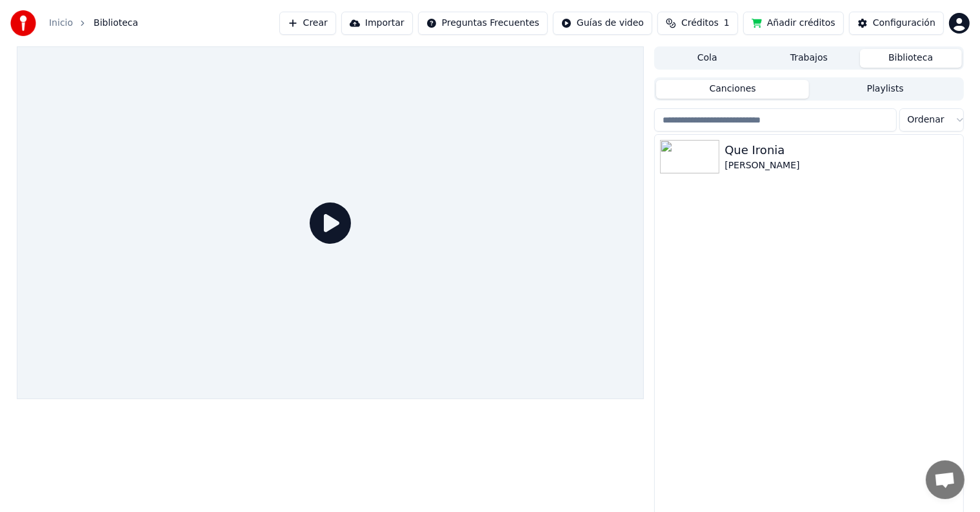
click at [330, 222] on icon at bounding box center [330, 222] width 41 height 41
click at [718, 149] on img at bounding box center [689, 157] width 59 height 34
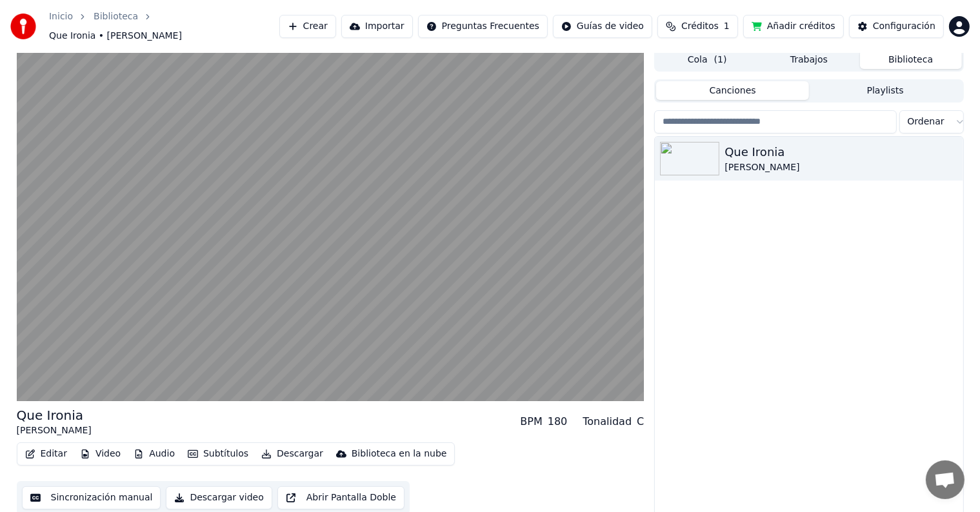
scroll to position [6, 0]
